Goal: Task Accomplishment & Management: Use online tool/utility

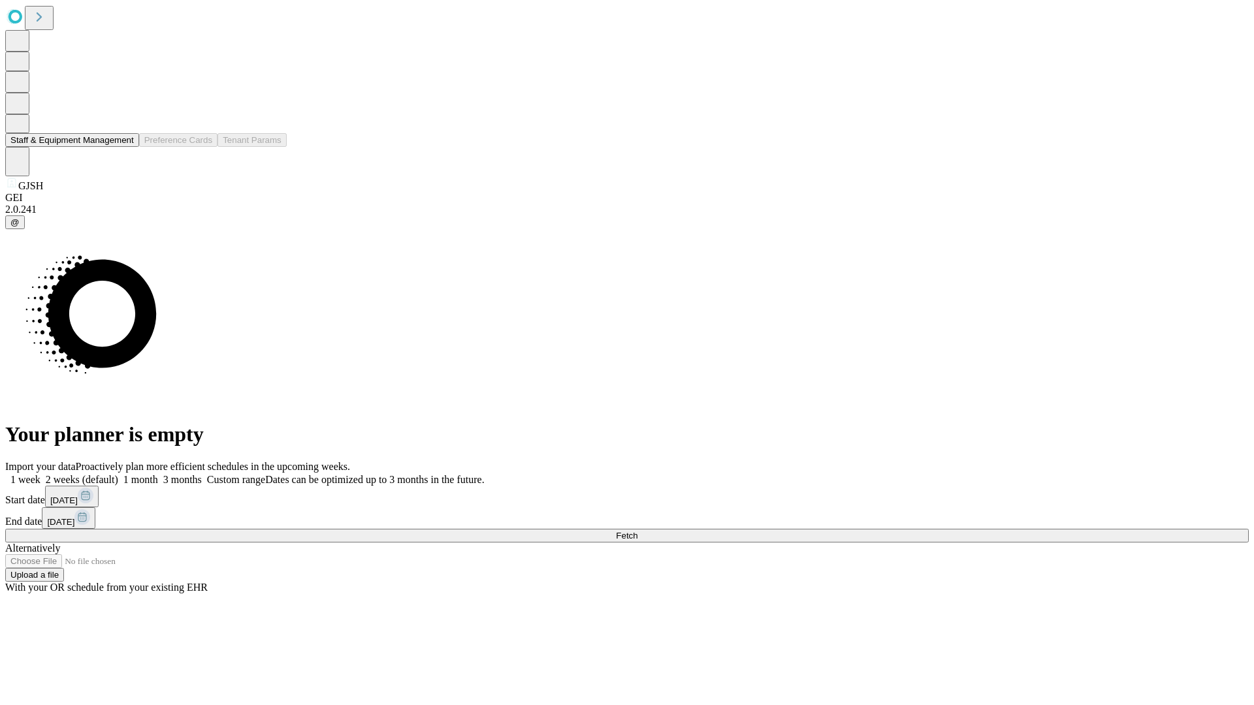
click at [125, 147] on button "Staff & Equipment Management" at bounding box center [72, 140] width 134 height 14
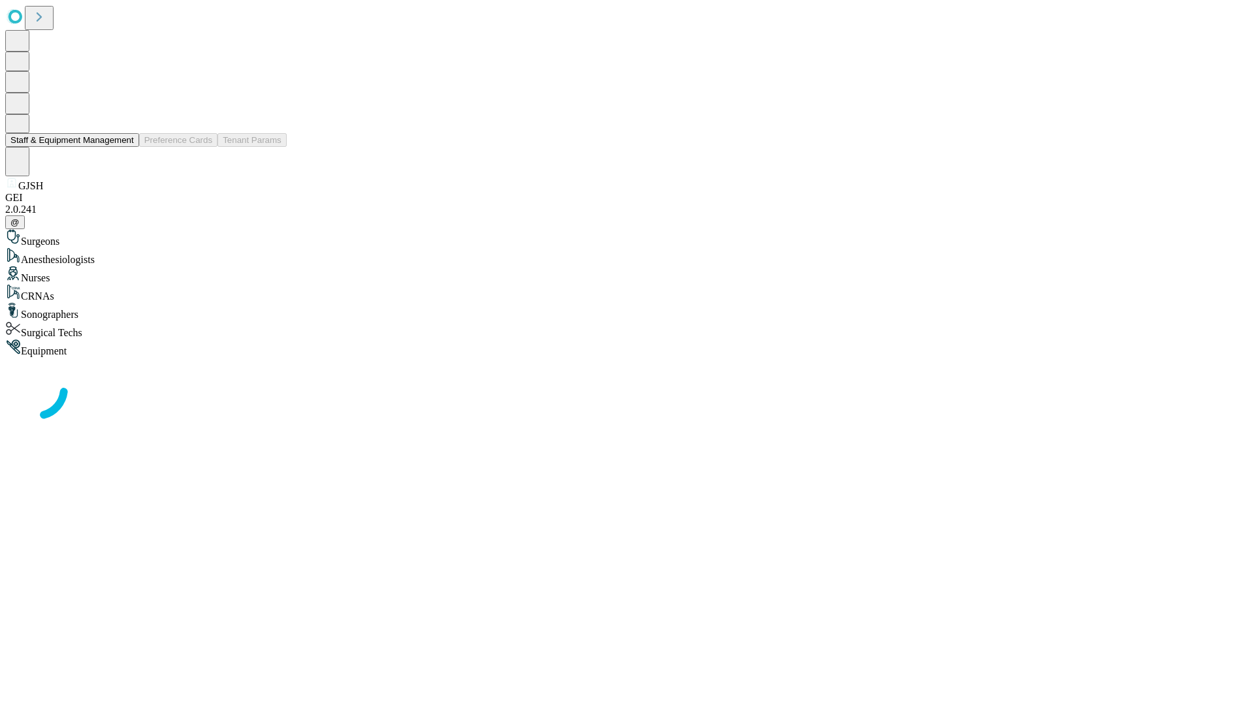
click at [125, 147] on button "Staff & Equipment Management" at bounding box center [72, 140] width 134 height 14
